Goal: Find specific page/section: Find specific page/section

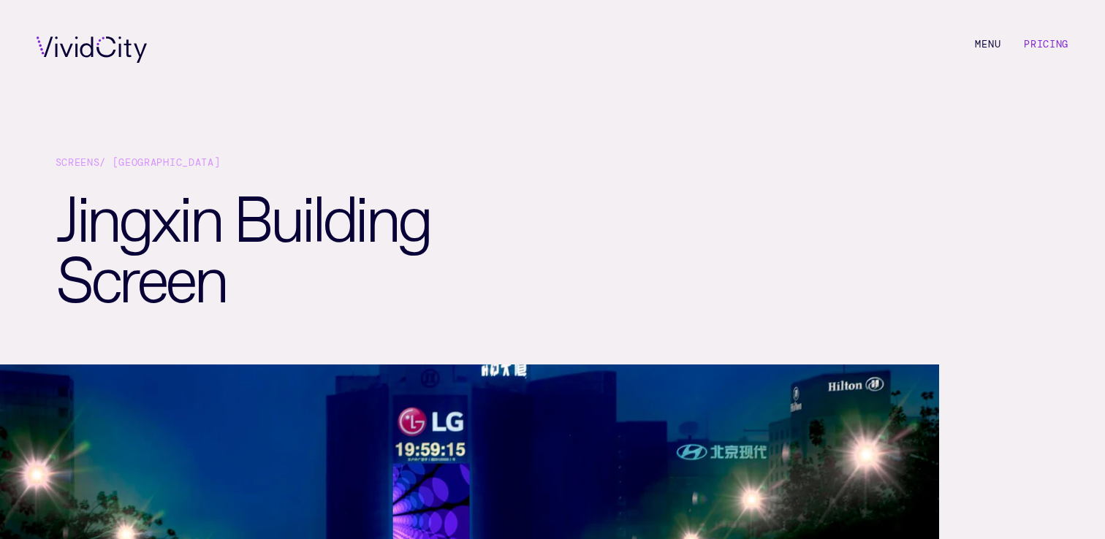
scroll to position [1228, 0]
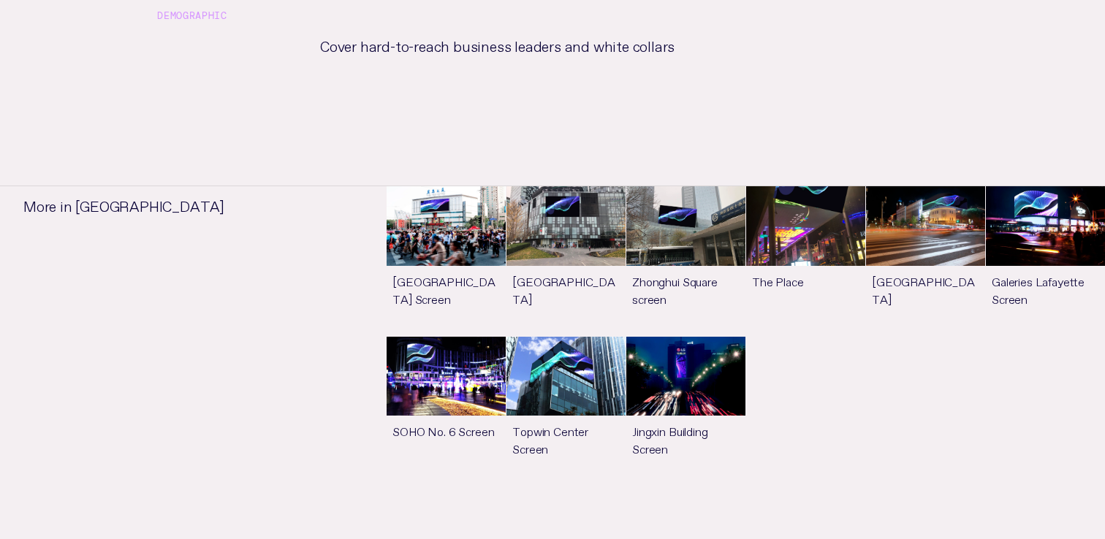
click at [847, 2] on h3 "Demographic" at bounding box center [553, 15] width 838 height 37
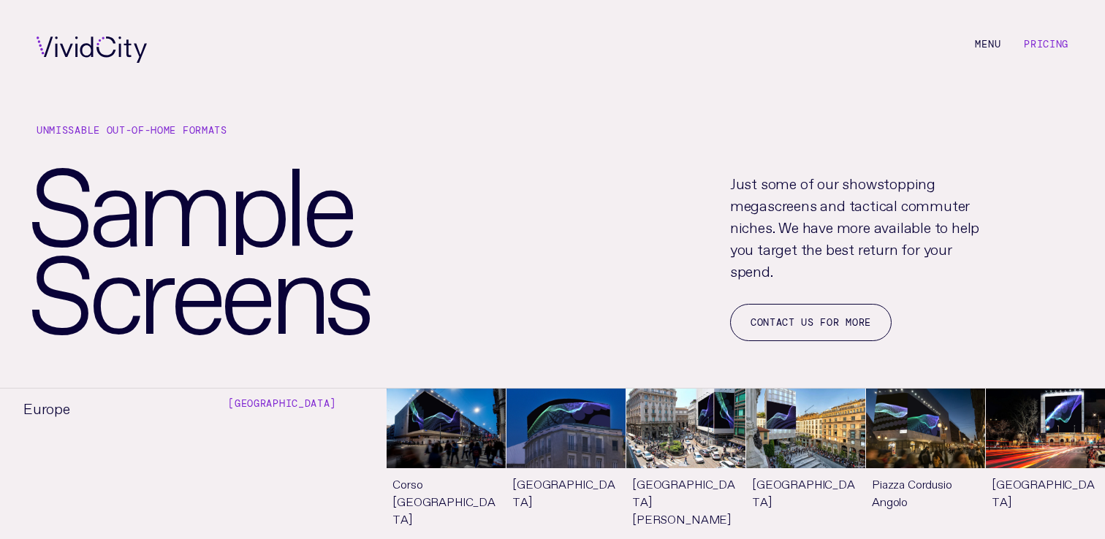
scroll to position [7950, 0]
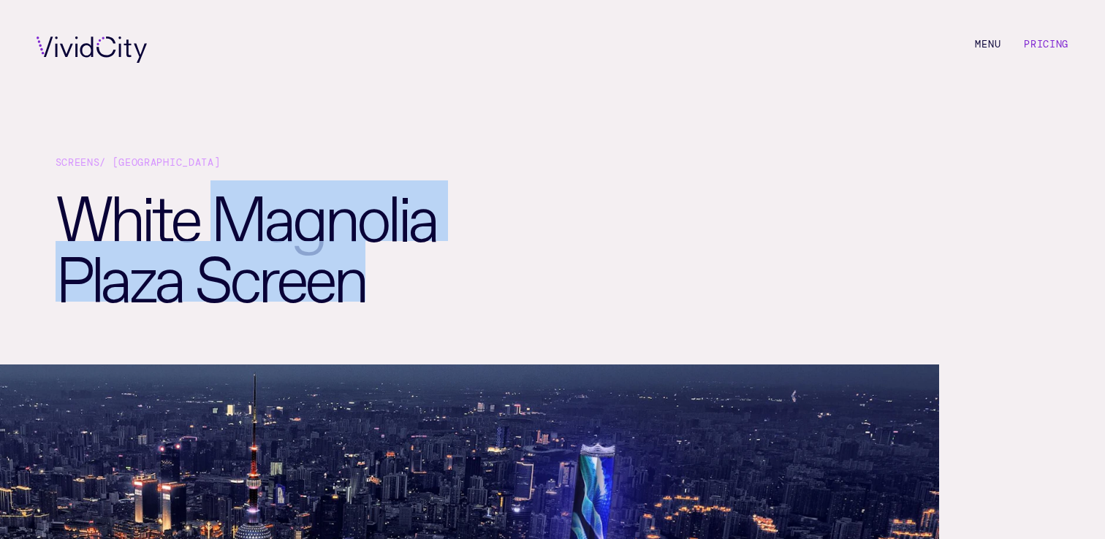
drag, startPoint x: 224, startPoint y: 204, endPoint x: 371, endPoint y: 270, distance: 160.3
click at [371, 270] on h1 "White Magnolia Plaza Screen" at bounding box center [310, 273] width 509 height 184
copy h1 "Magnolia Plaza Screen"
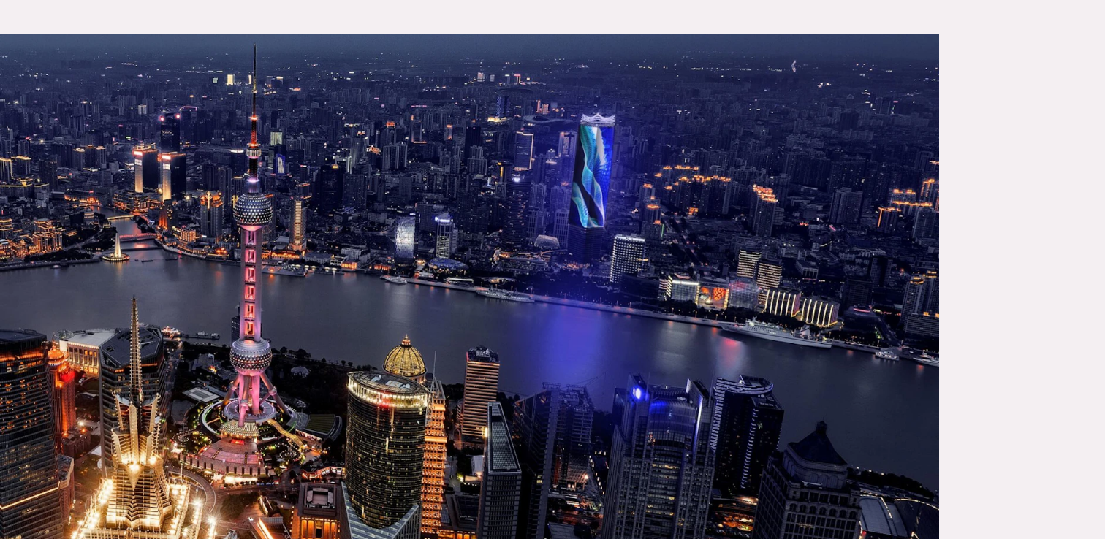
scroll to position [333, 0]
